Goal: Task Accomplishment & Management: Manage account settings

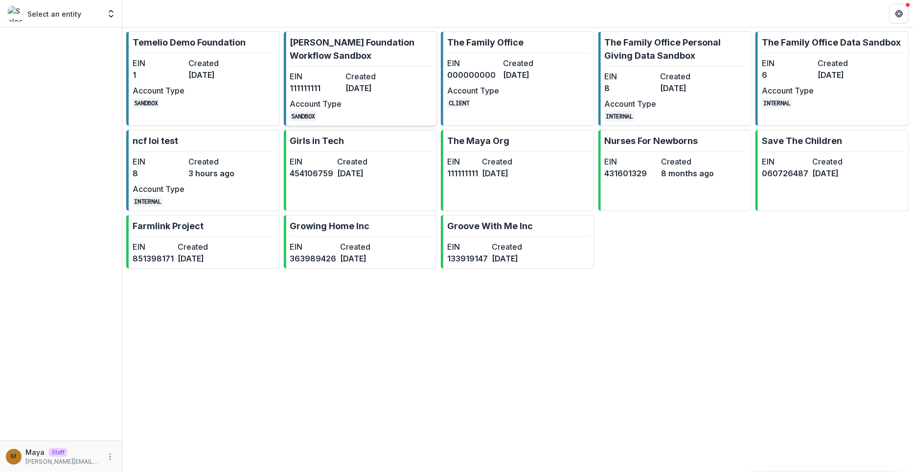
click at [332, 48] on p "[PERSON_NAME] Foundation Workflow Sandbox" at bounding box center [361, 49] width 143 height 26
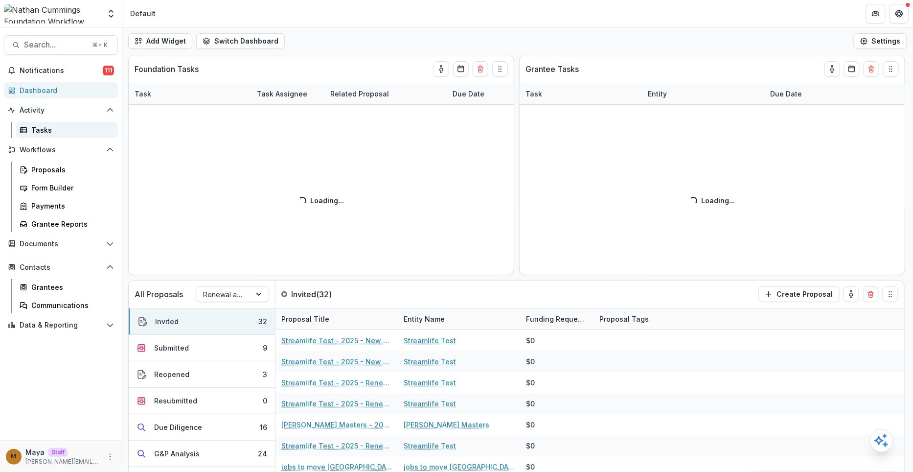
click at [56, 129] on div "Tasks" at bounding box center [70, 130] width 79 height 10
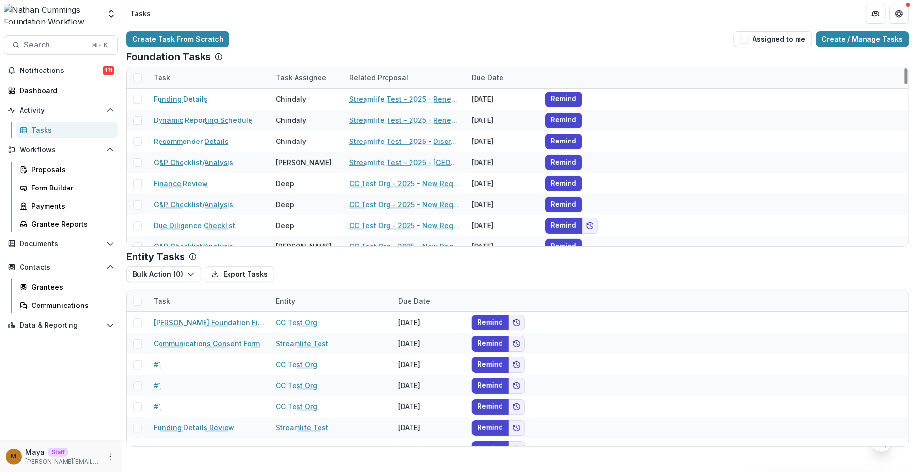
click at [307, 72] on div "Task Assignee" at bounding box center [301, 77] width 62 height 10
click at [305, 94] on input at bounding box center [330, 99] width 117 height 16
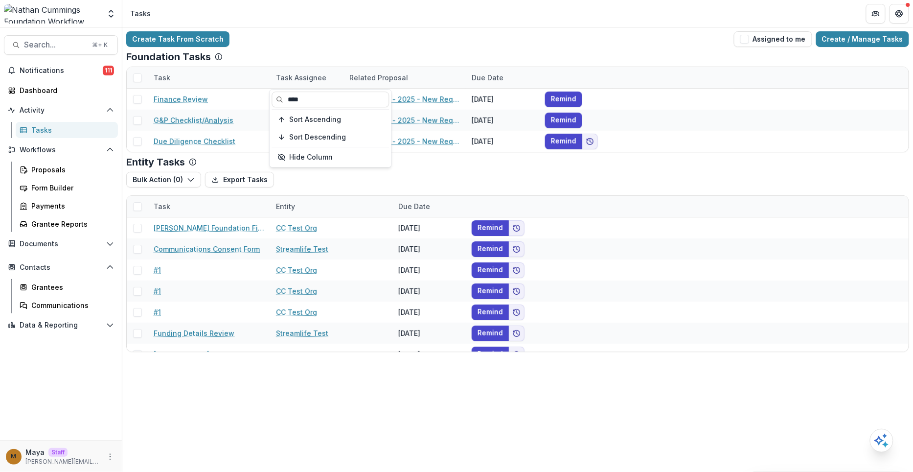
type input "****"
click at [372, 42] on div "Create Task From Scratch Assigned to me Create / Manage Tasks" at bounding box center [517, 39] width 783 height 16
click at [302, 72] on div "Task Assignee" at bounding box center [301, 77] width 62 height 10
drag, startPoint x: 310, startPoint y: 96, endPoint x: 286, endPoint y: 96, distance: 24.0
click at [287, 96] on input "****" at bounding box center [330, 99] width 117 height 16
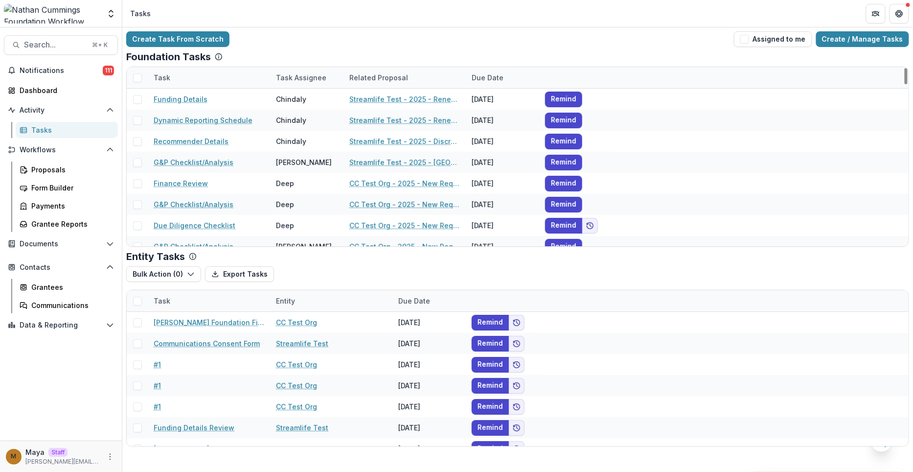
click at [307, 55] on div "Foundation Tasks" at bounding box center [517, 57] width 783 height 12
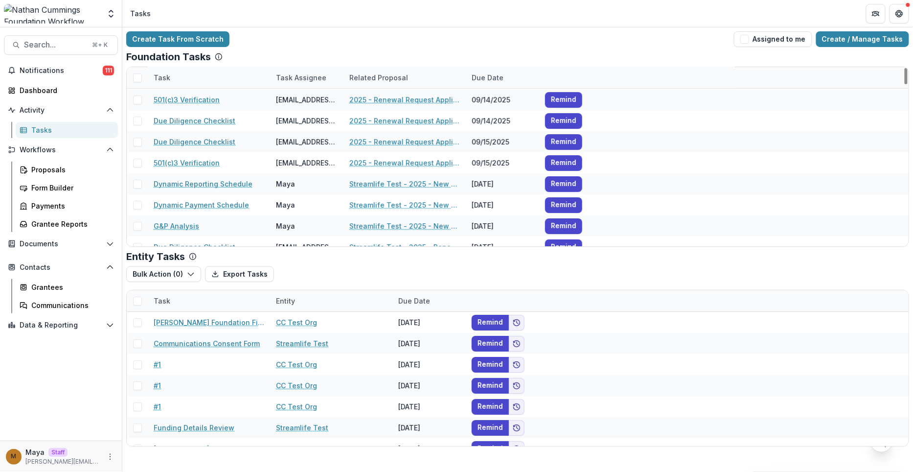
scroll to position [1200, 0]
click at [309, 80] on div "Task Assignee" at bounding box center [301, 77] width 62 height 10
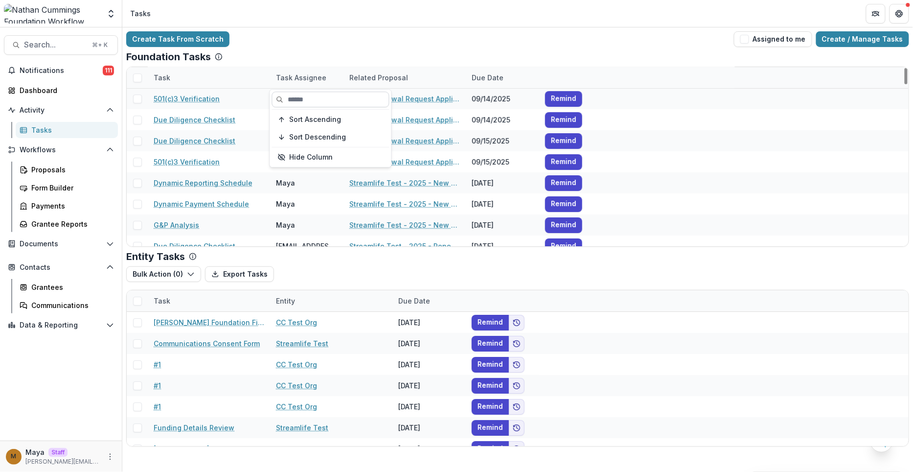
click at [308, 98] on input at bounding box center [330, 99] width 117 height 16
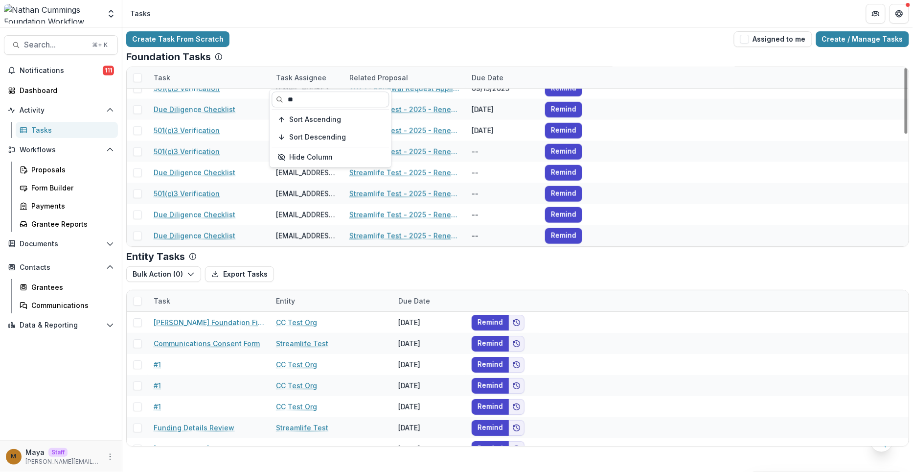
scroll to position [304, 0]
type input "******"
click at [447, 33] on div "Create Task From Scratch Assigned to me Create / Manage Tasks" at bounding box center [517, 39] width 783 height 16
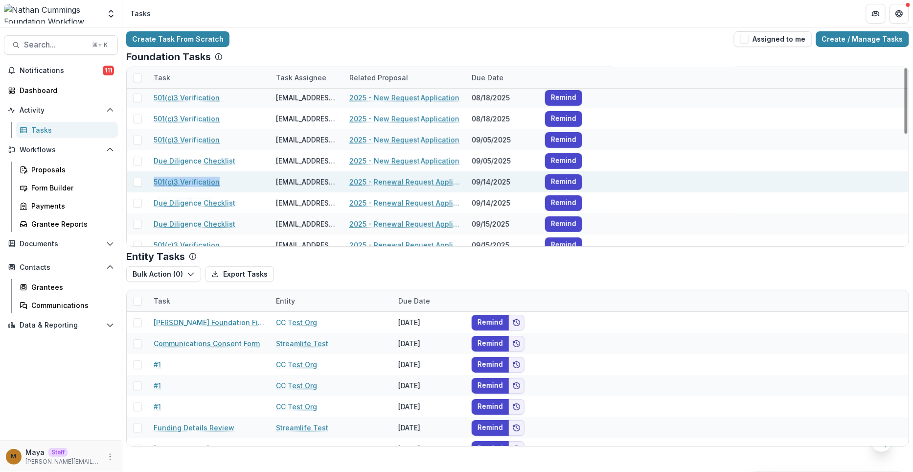
scroll to position [150, 0]
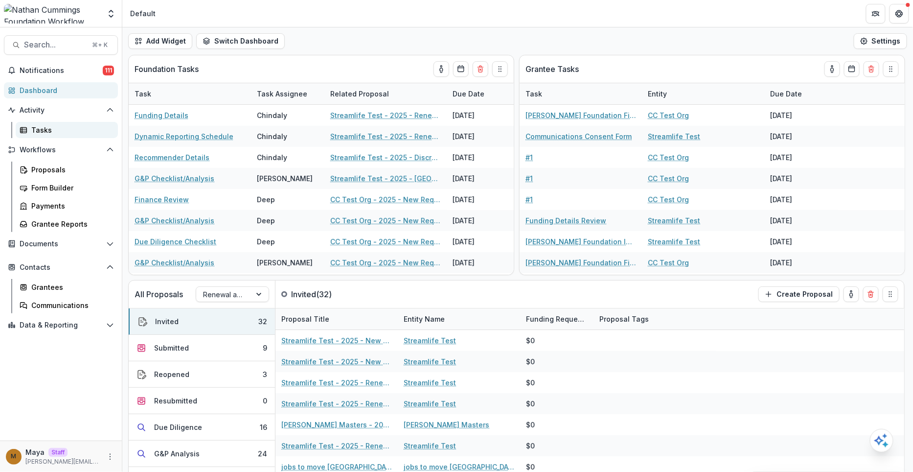
click at [49, 127] on div "Tasks" at bounding box center [70, 130] width 79 height 10
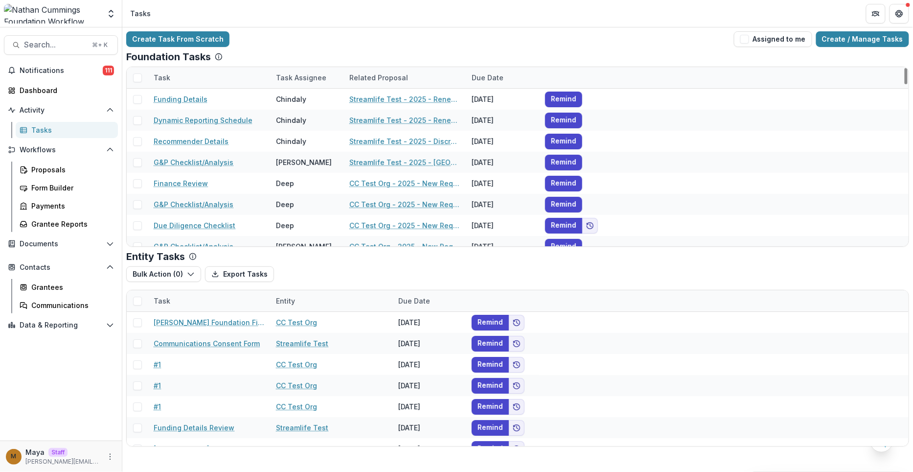
click at [290, 79] on div "Task Assignee" at bounding box center [301, 77] width 62 height 10
click at [299, 104] on input at bounding box center [330, 99] width 117 height 16
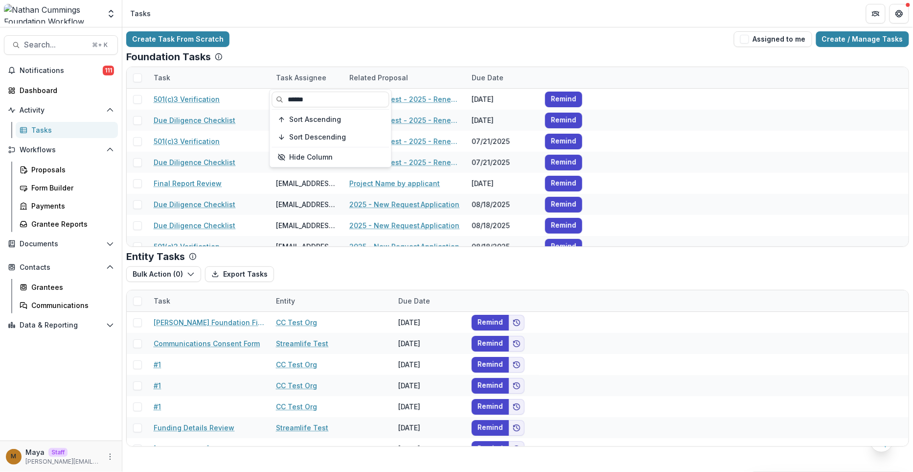
type input "******"
click at [336, 30] on div "Create Task From Scratch Assigned to me Create / Manage Tasks Foundation Tasks …" at bounding box center [517, 238] width 791 height 423
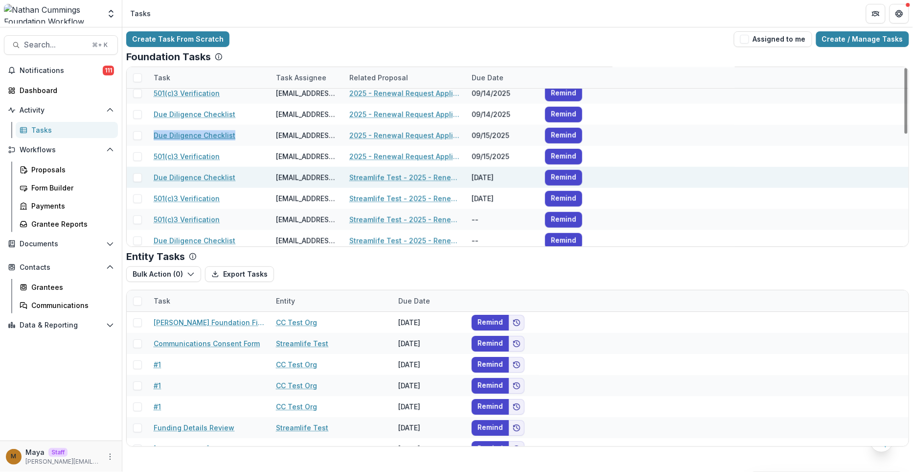
scroll to position [242, 0]
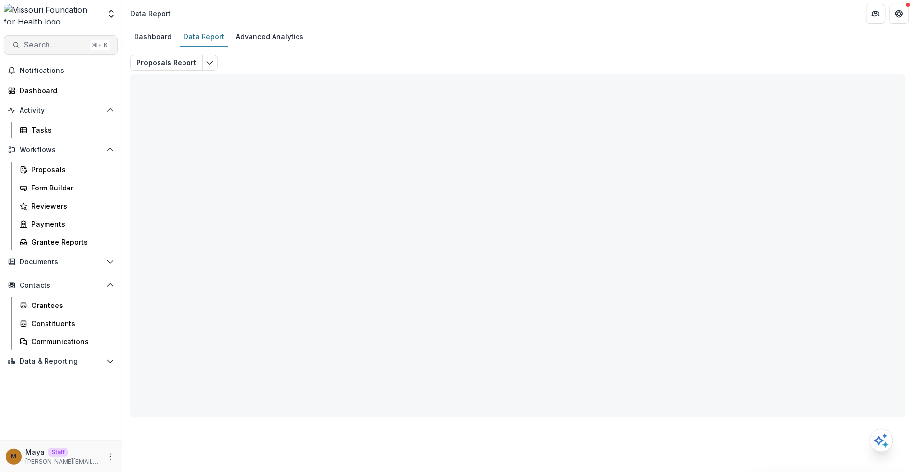
click at [47, 44] on span "Search..." at bounding box center [55, 44] width 62 height 9
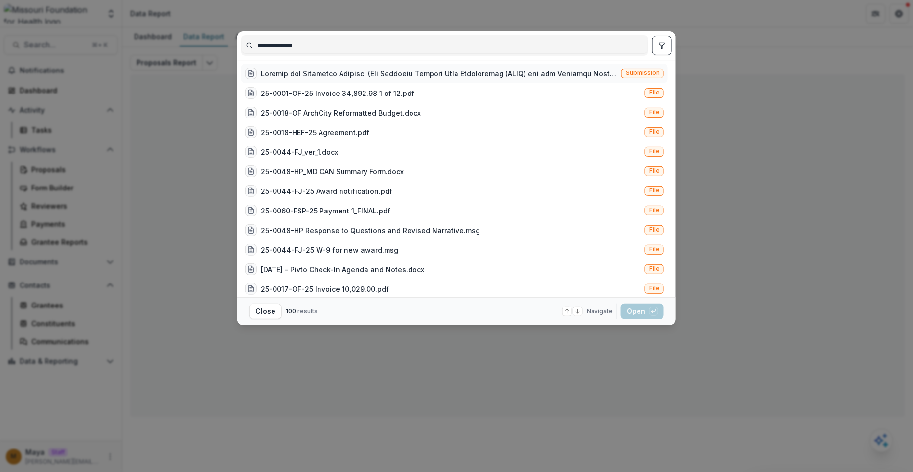
type input "**********"
click at [398, 73] on div at bounding box center [439, 73] width 357 height 10
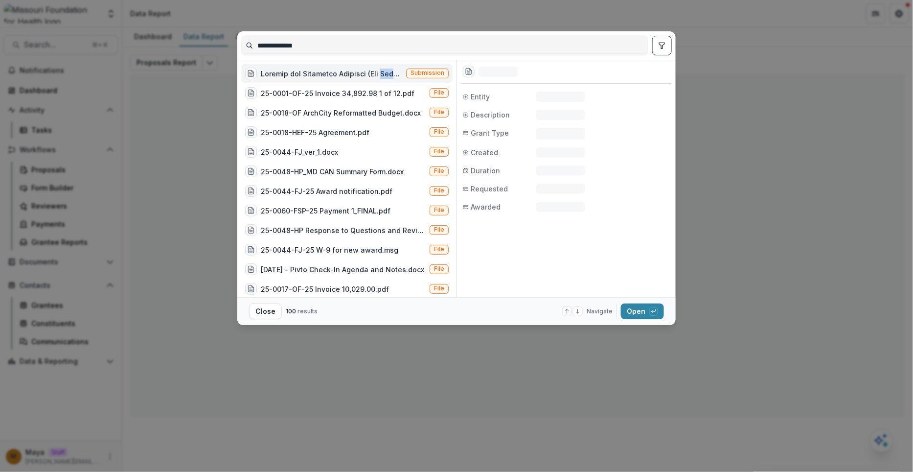
click at [398, 73] on div at bounding box center [331, 73] width 141 height 10
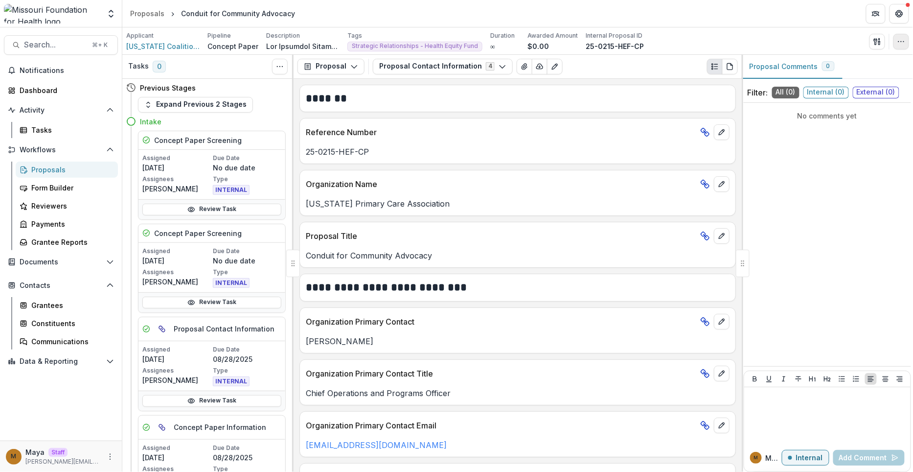
click at [899, 37] on button "button" at bounding box center [901, 42] width 16 height 16
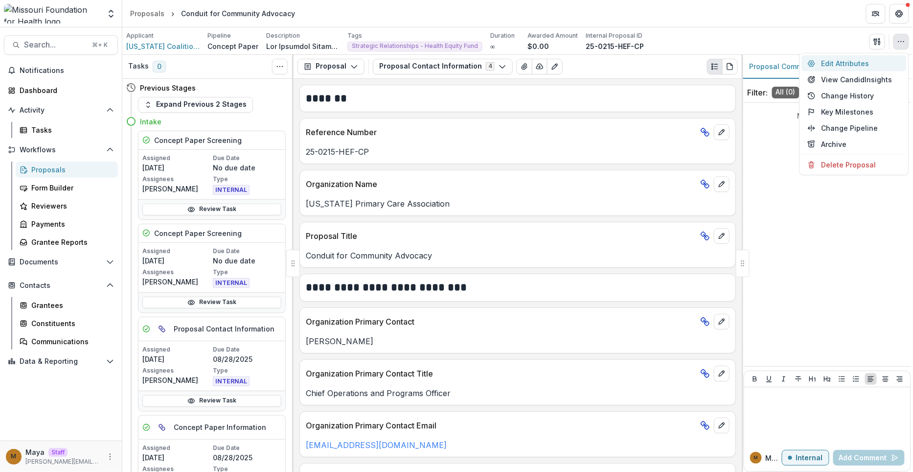
click at [838, 64] on button "Edit Attributes" at bounding box center [854, 63] width 105 height 16
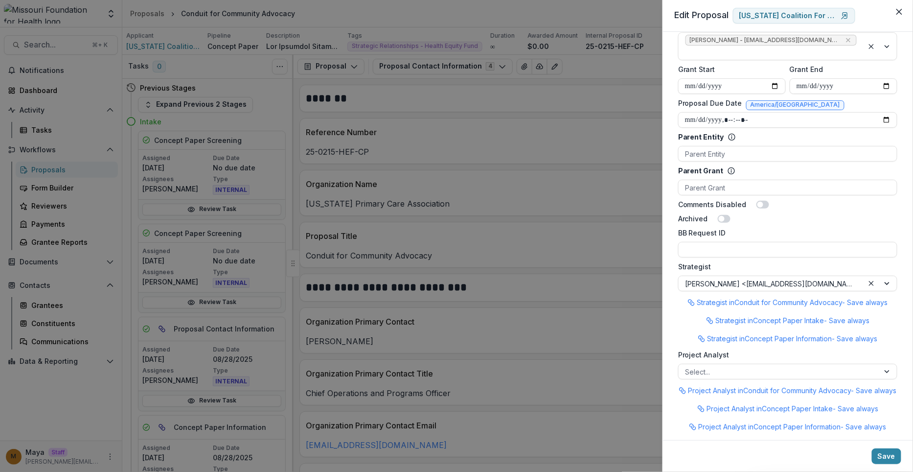
scroll to position [707, 0]
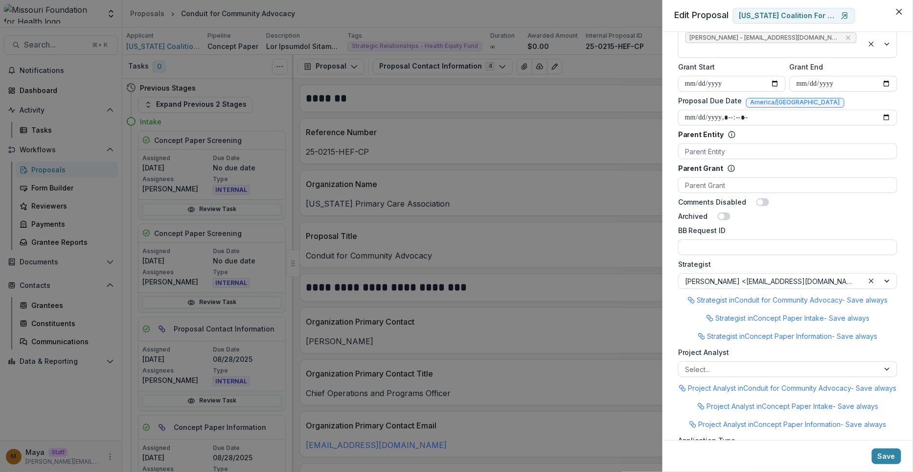
click at [398, 188] on div "**********" at bounding box center [456, 236] width 913 height 472
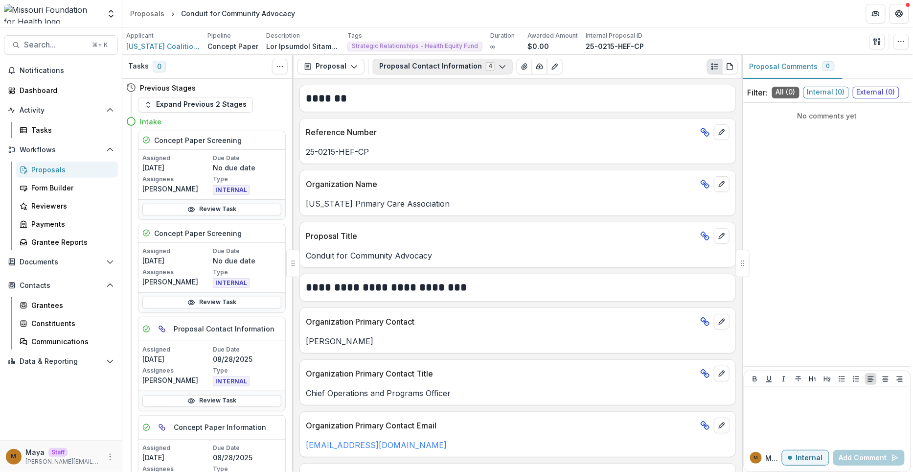
click at [449, 61] on button "Proposal Contact Information 4" at bounding box center [443, 67] width 140 height 16
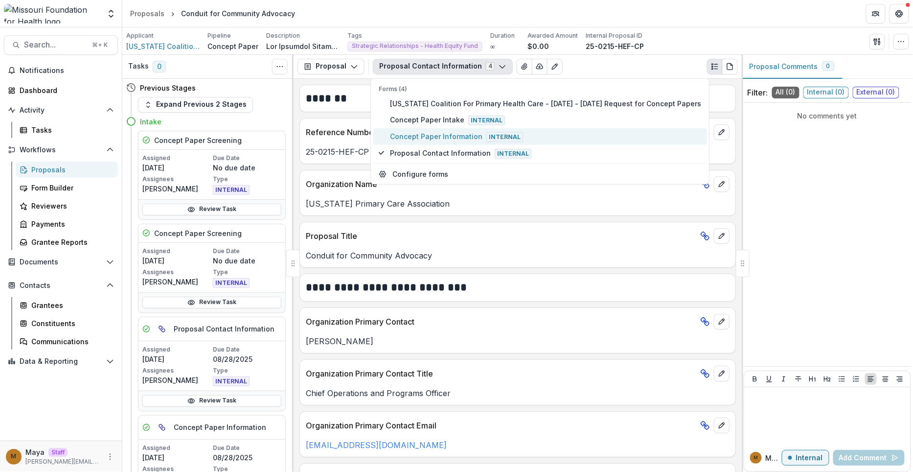
click at [423, 131] on span "Concept Paper Information Internal" at bounding box center [545, 136] width 311 height 11
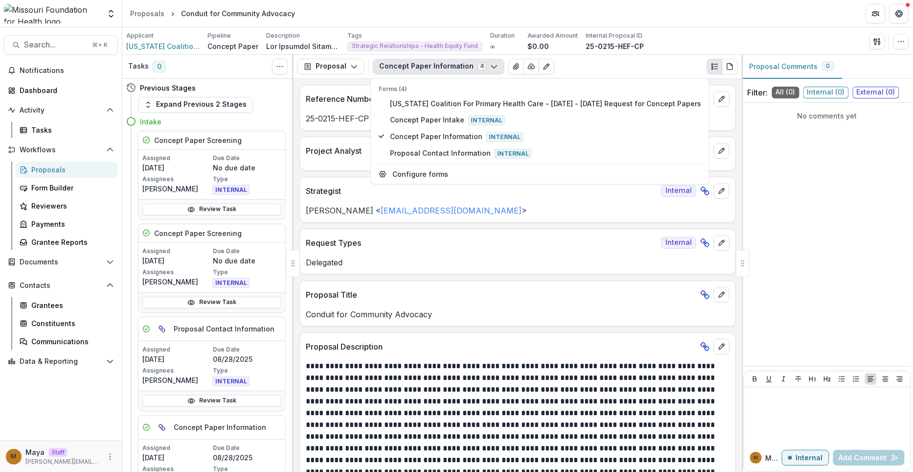
click at [318, 210] on p "Alyssa Curran < acurran@mffh.org >" at bounding box center [518, 210] width 424 height 12
